Goal: Browse casually

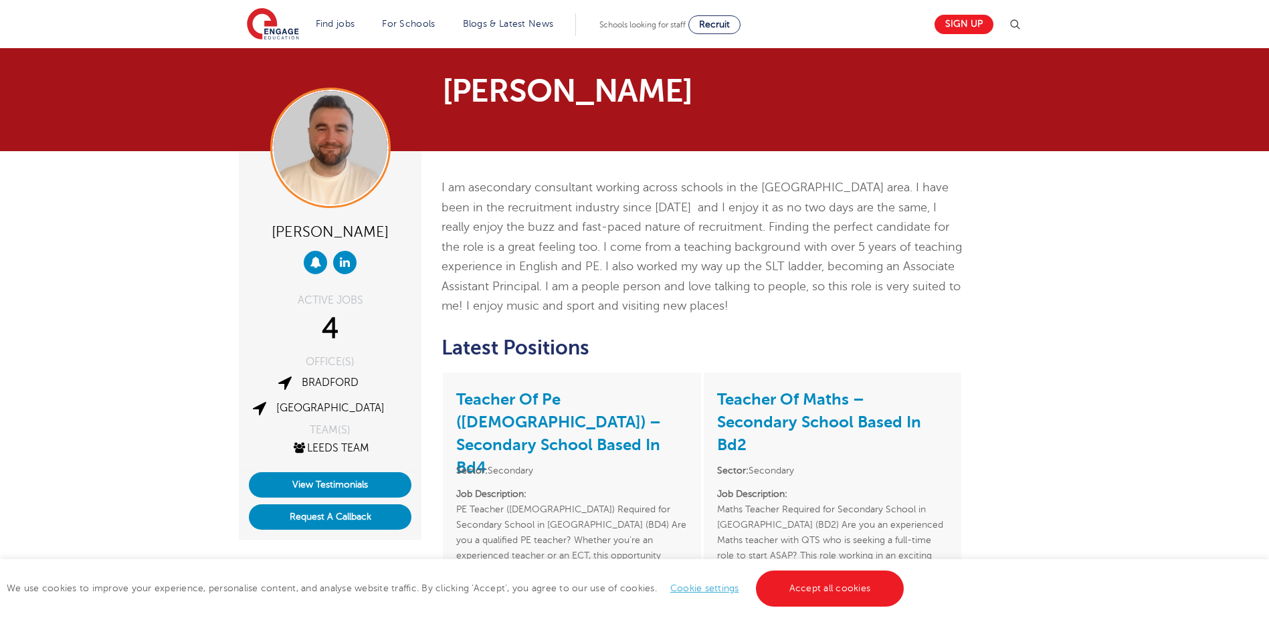
scroll to position [134, 0]
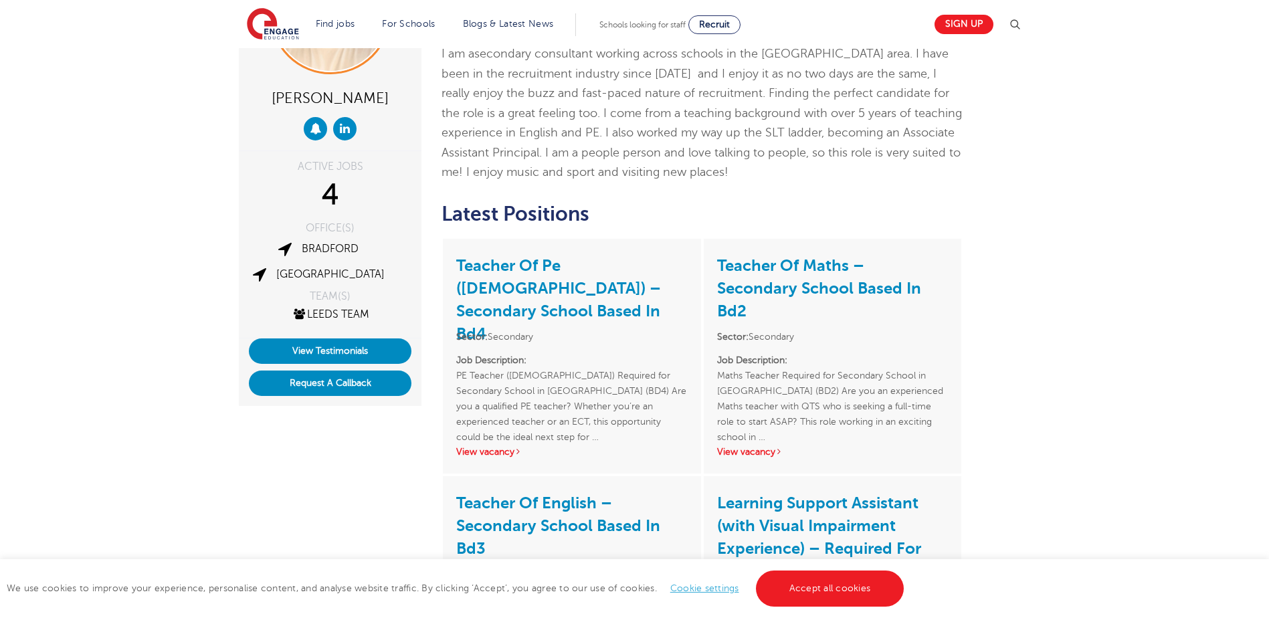
click at [807, 596] on link "Accept all cookies" at bounding box center [830, 588] width 148 height 36
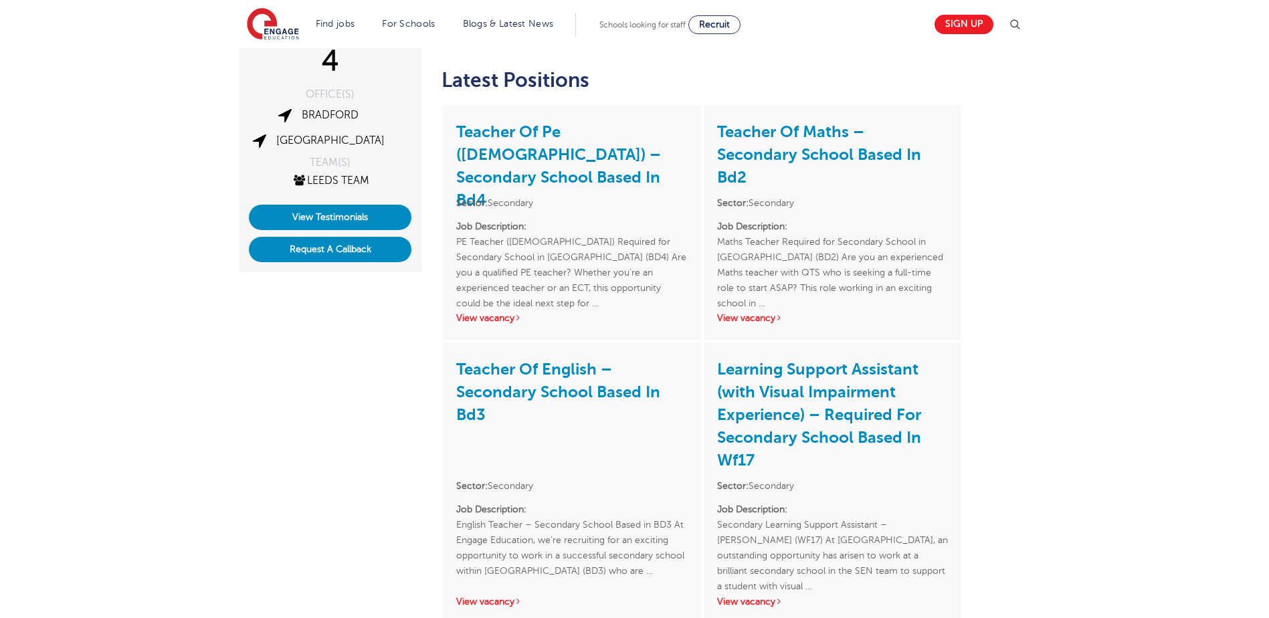
scroll to position [0, 0]
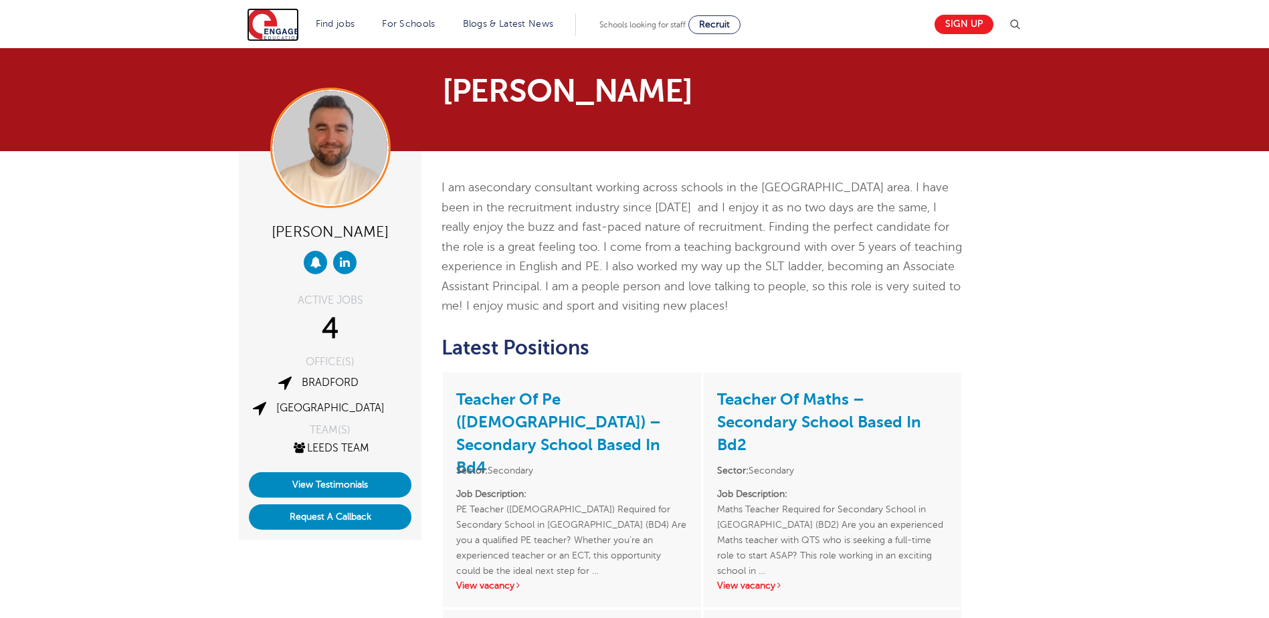
click at [274, 31] on img at bounding box center [273, 24] width 52 height 33
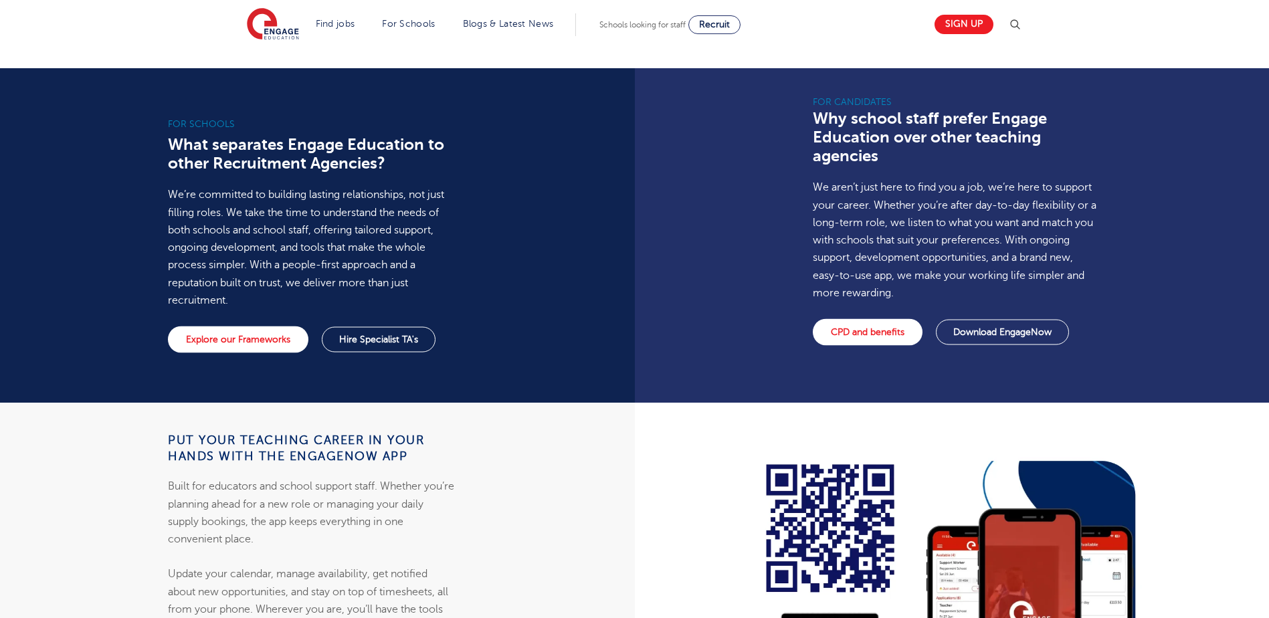
scroll to position [1271, 0]
